Goal: Navigation & Orientation: Find specific page/section

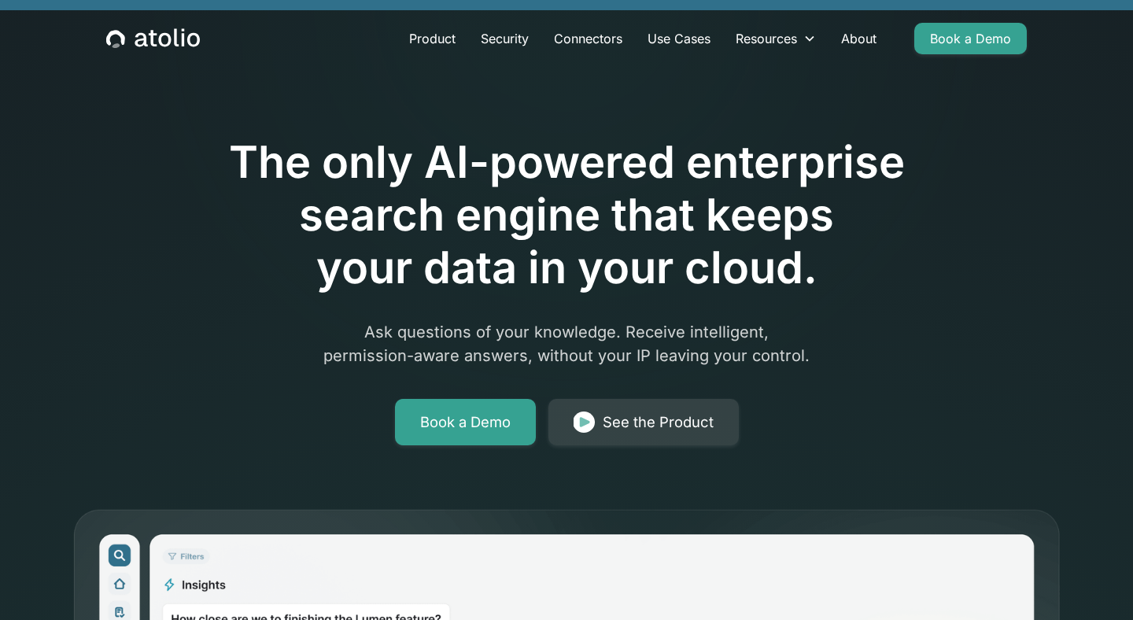
scroll to position [37, 0]
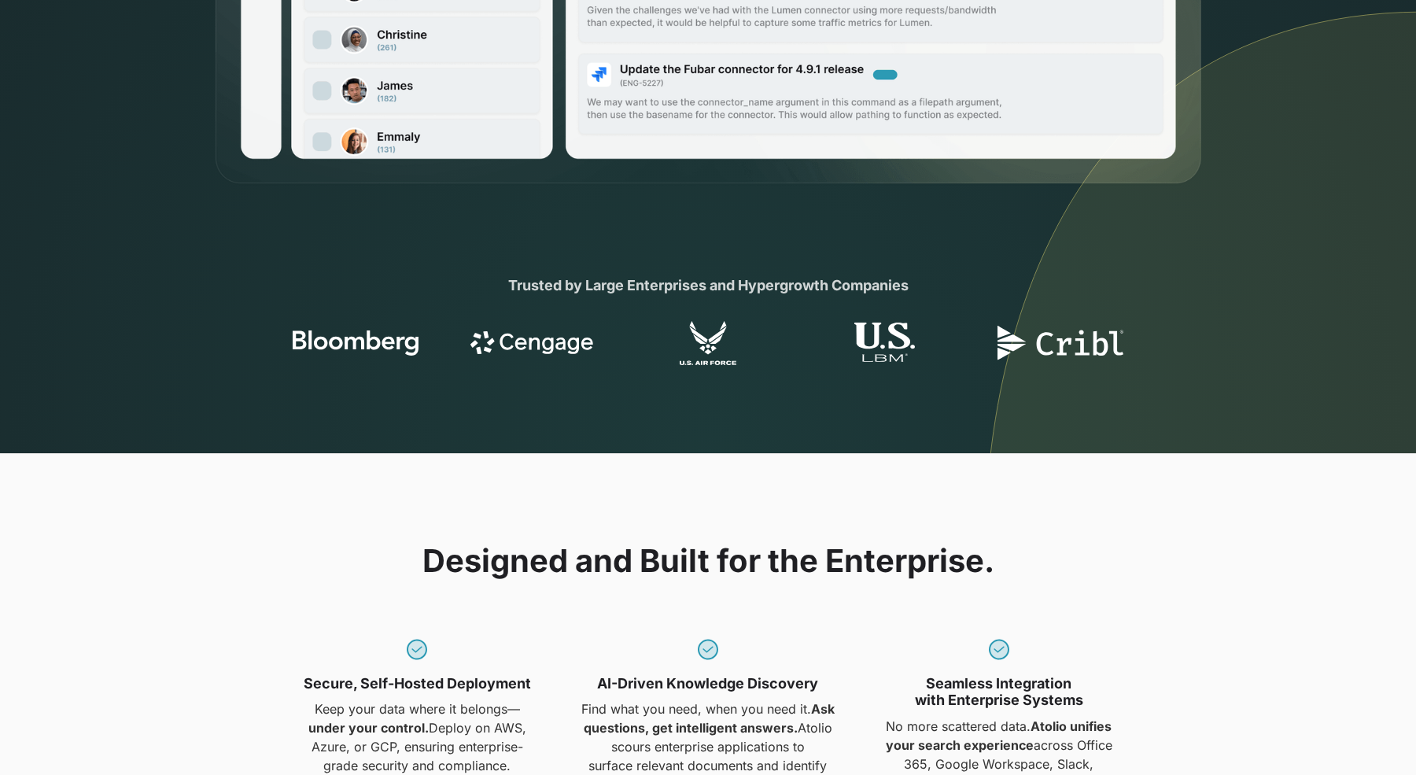
scroll to position [0, 0]
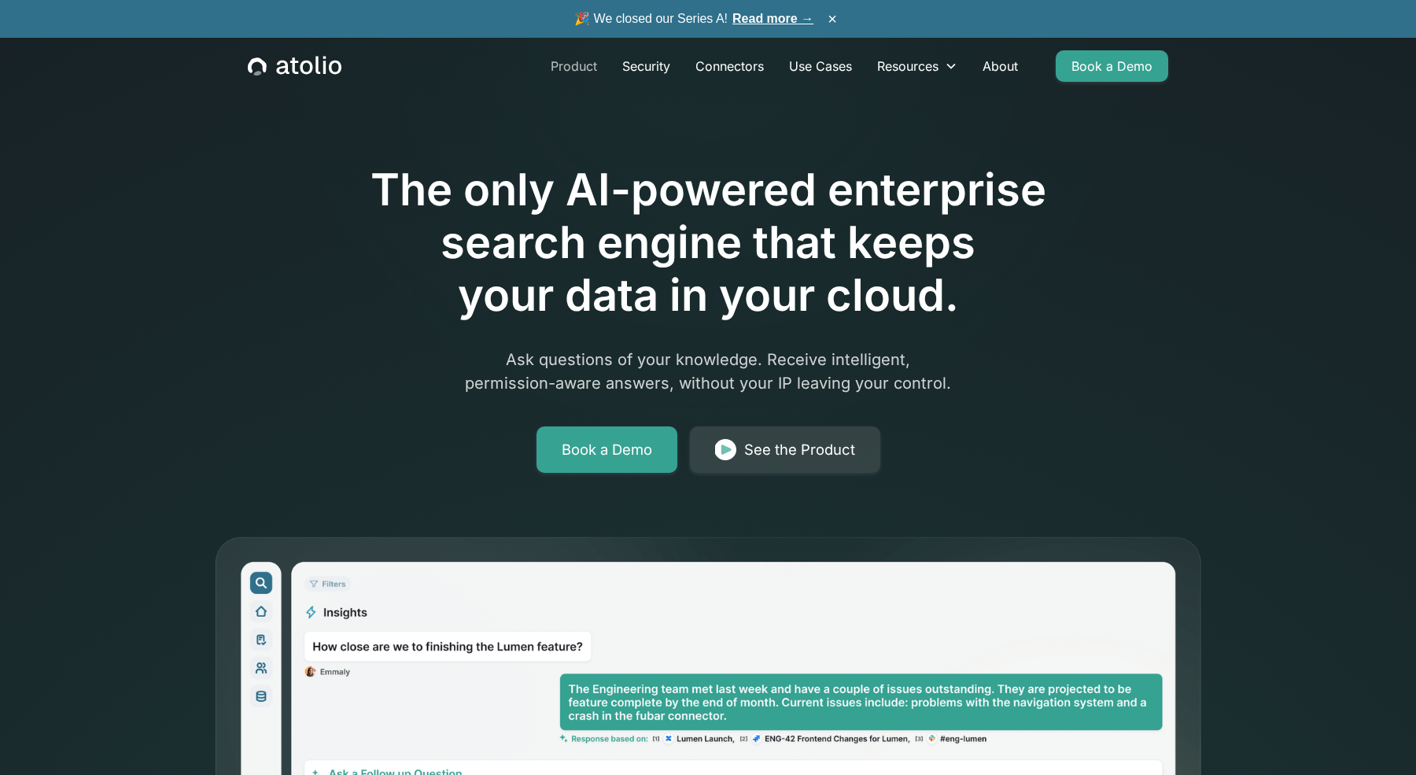
click at [566, 65] on link "Product" at bounding box center [574, 65] width 72 height 31
